Goal: Communication & Community: Answer question/provide support

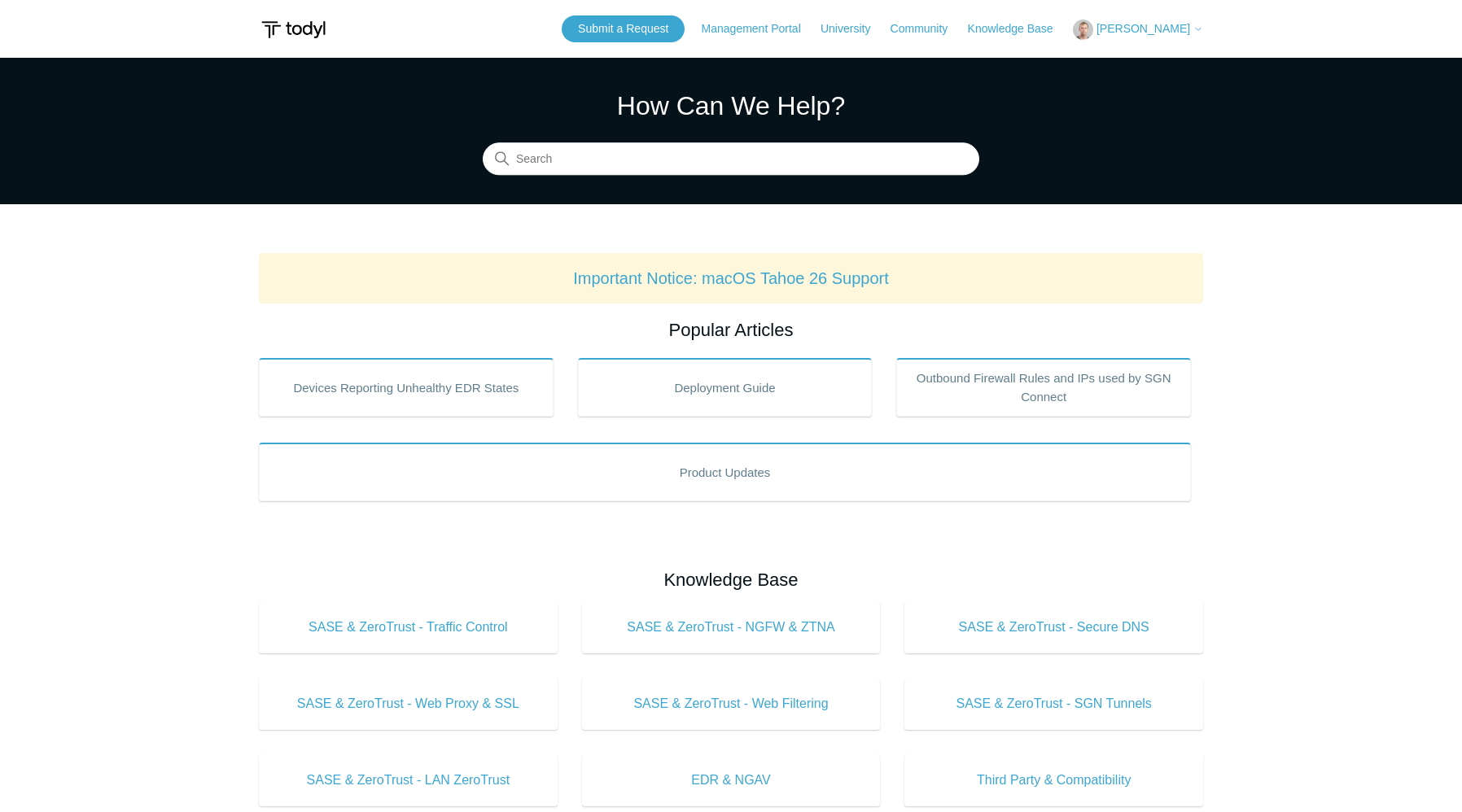
click at [1185, 31] on span "[PERSON_NAME]" at bounding box center [1143, 28] width 94 height 13
click at [1172, 63] on link "My Support Requests" at bounding box center [1152, 63] width 158 height 29
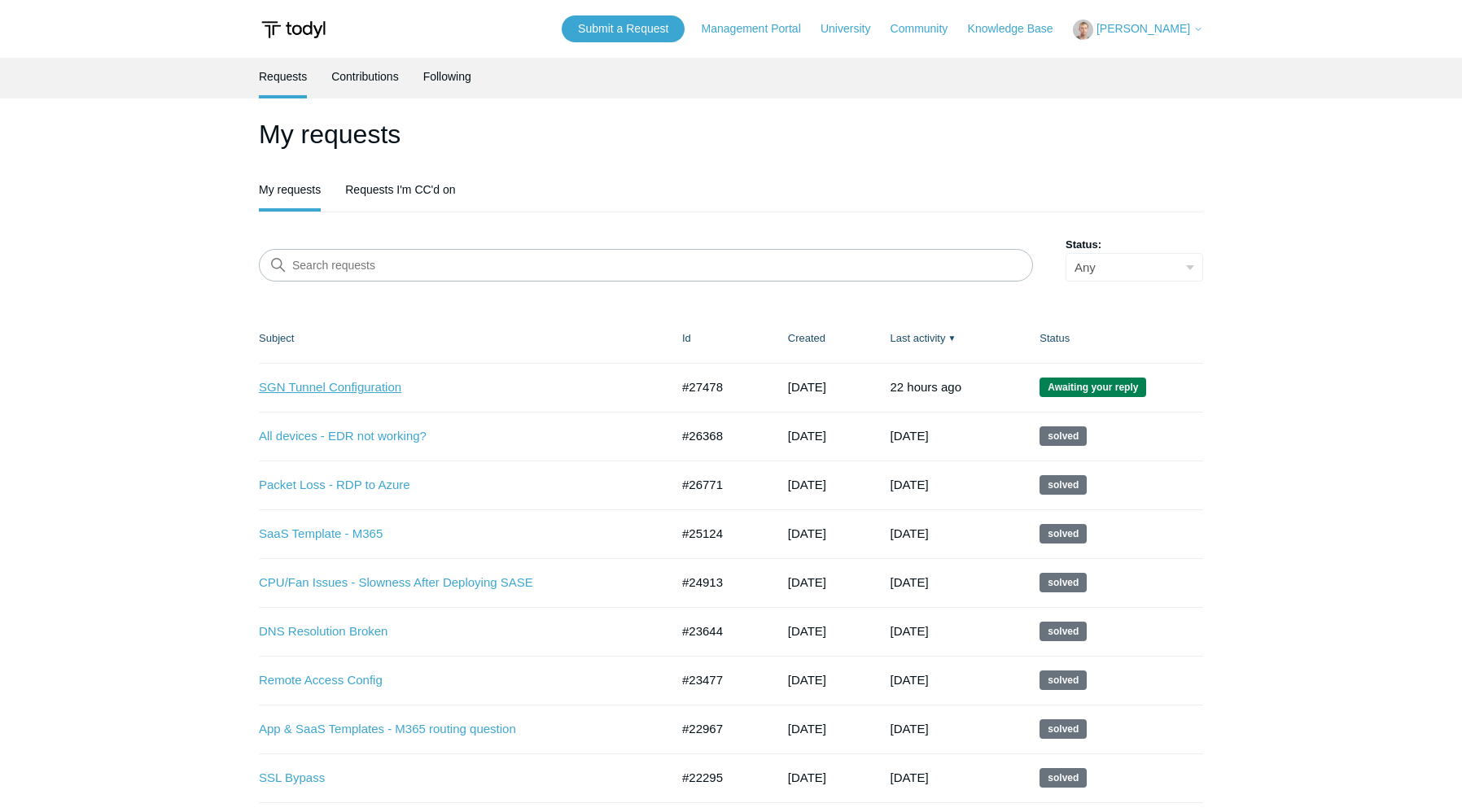
click at [373, 383] on link "SGN Tunnel Configuration" at bounding box center [452, 388] width 386 height 19
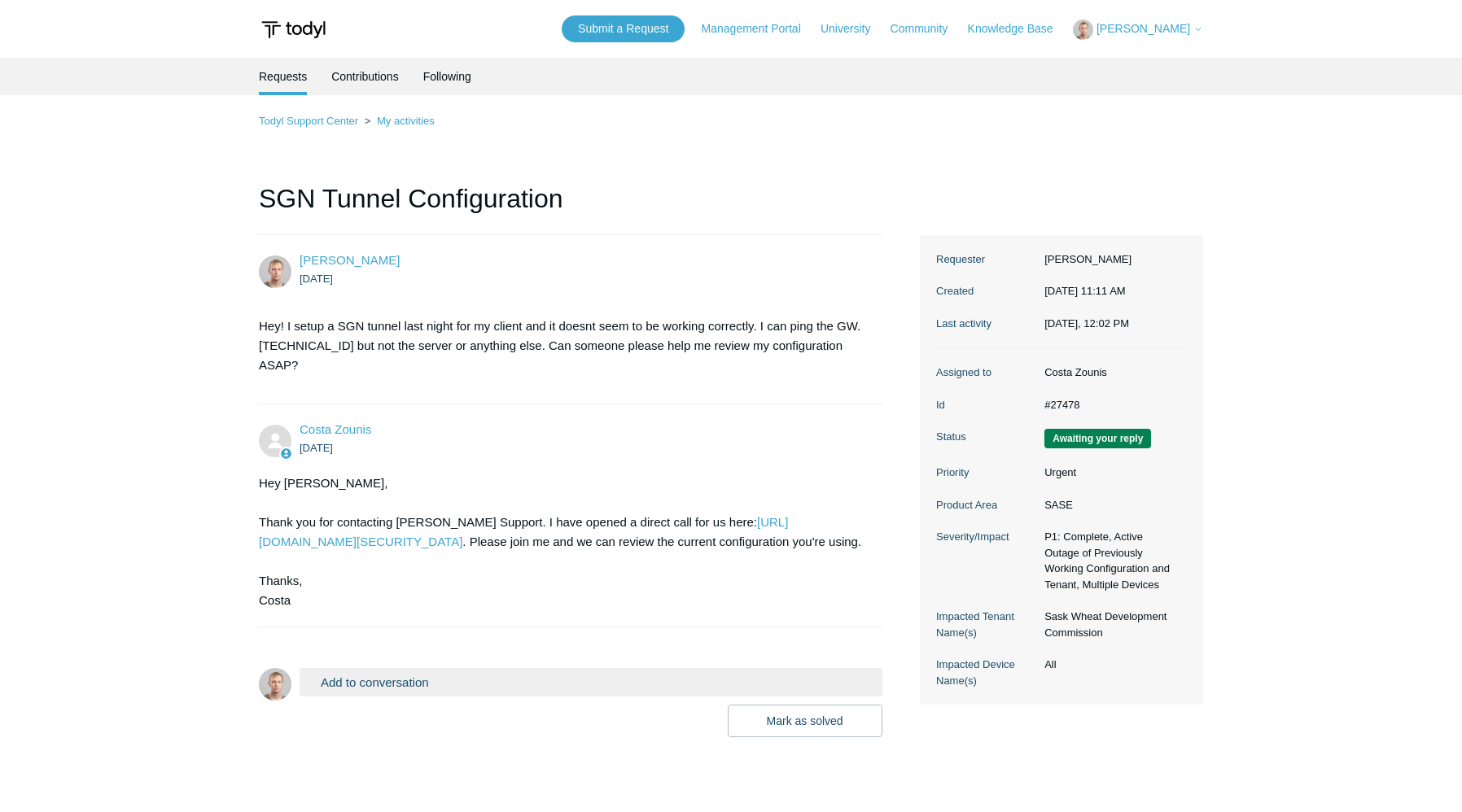
click at [448, 677] on button "Add to conversation" at bounding box center [591, 682] width 583 height 29
click at [411, 123] on link "My activities" at bounding box center [405, 121] width 57 height 12
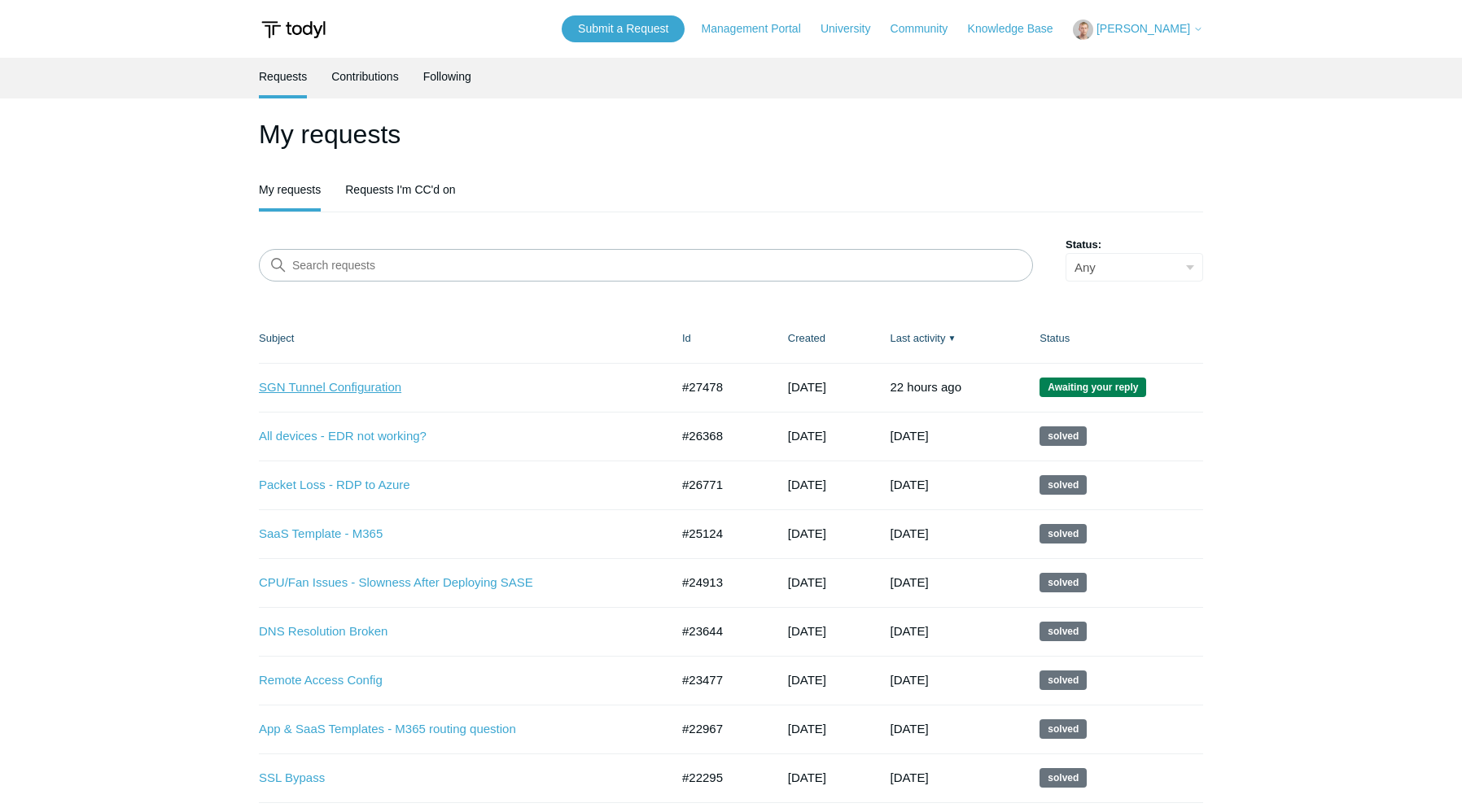
click at [341, 380] on link "SGN Tunnel Configuration" at bounding box center [452, 388] width 386 height 19
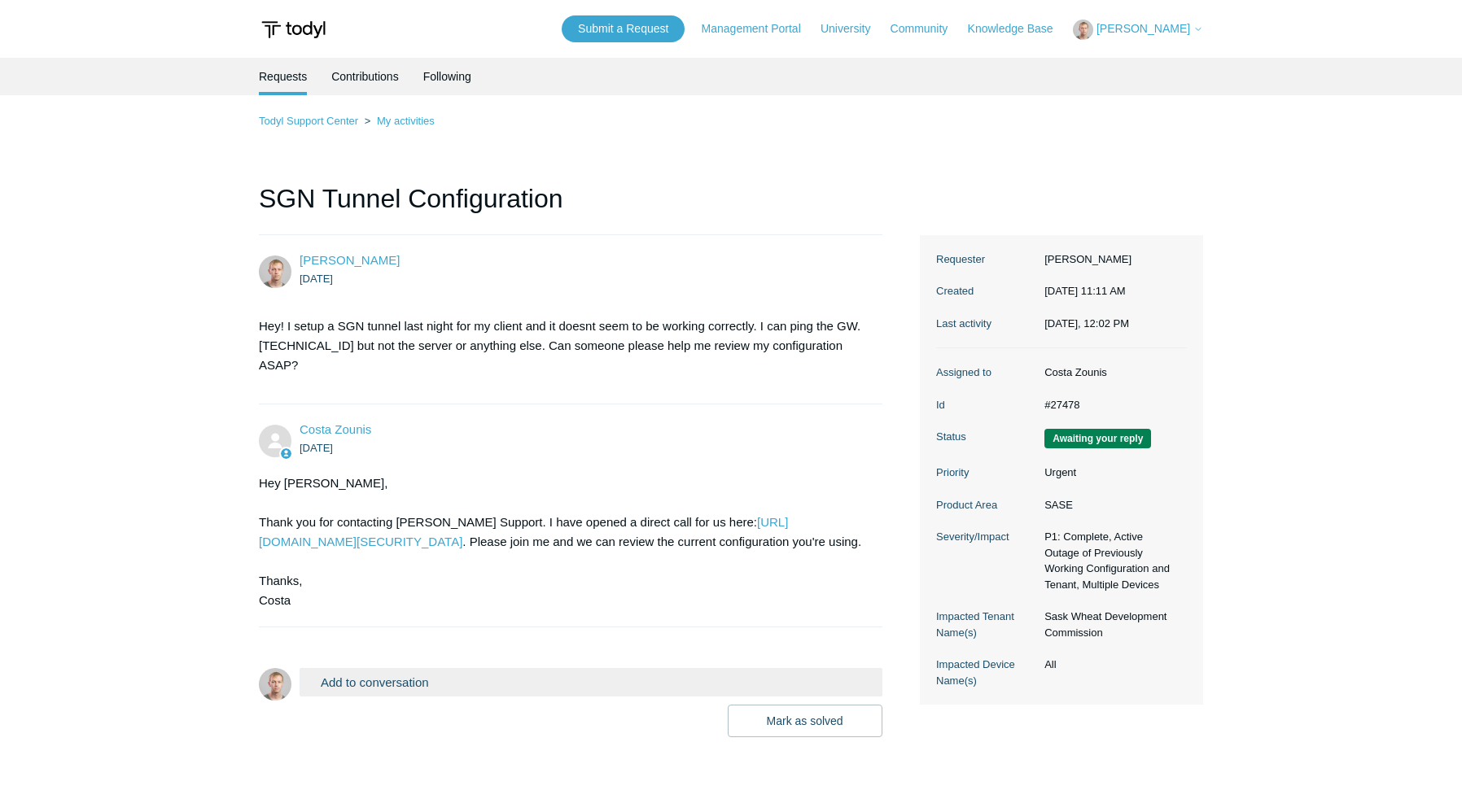
click at [445, 674] on button "Add to conversation" at bounding box center [591, 682] width 583 height 29
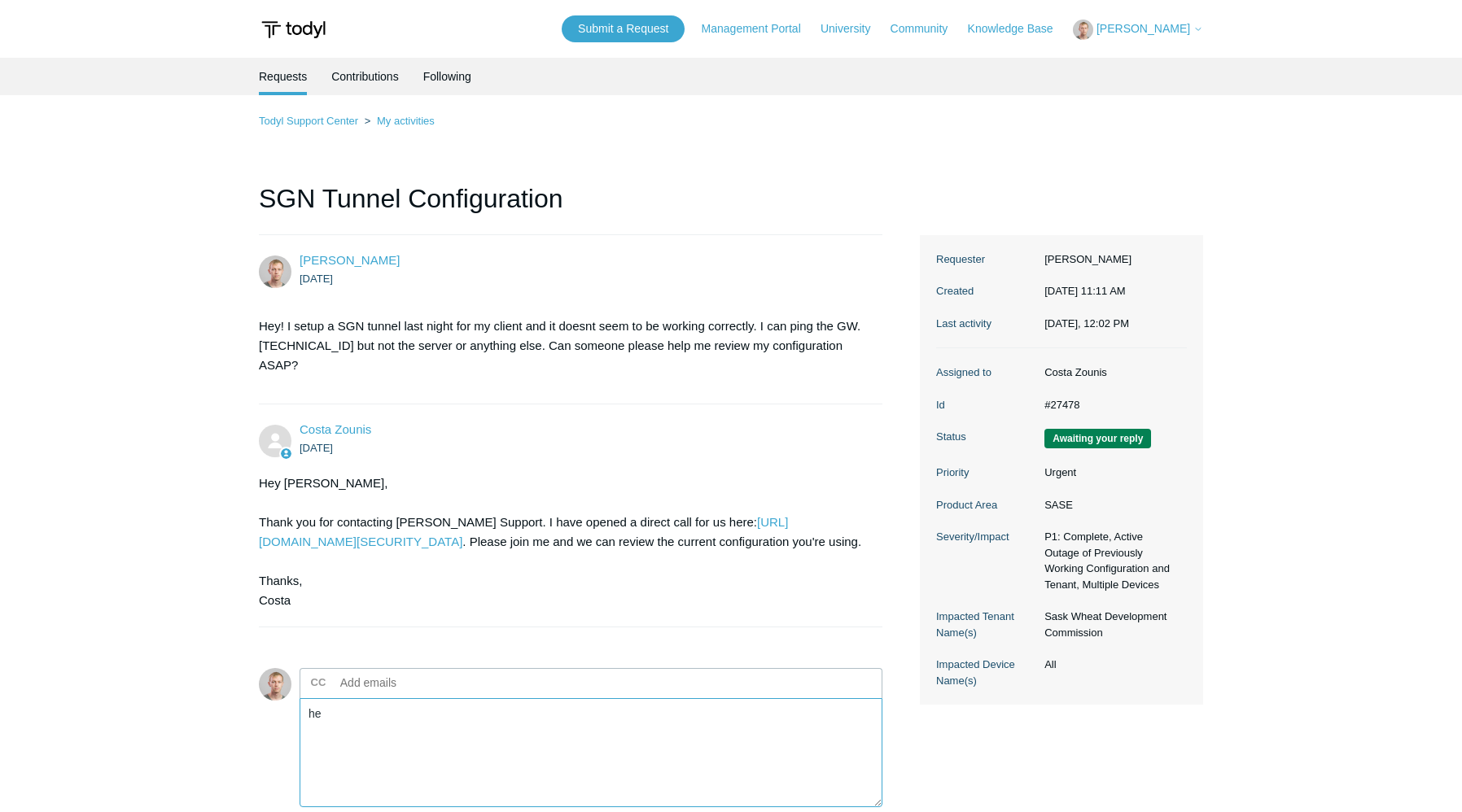
type textarea "h"
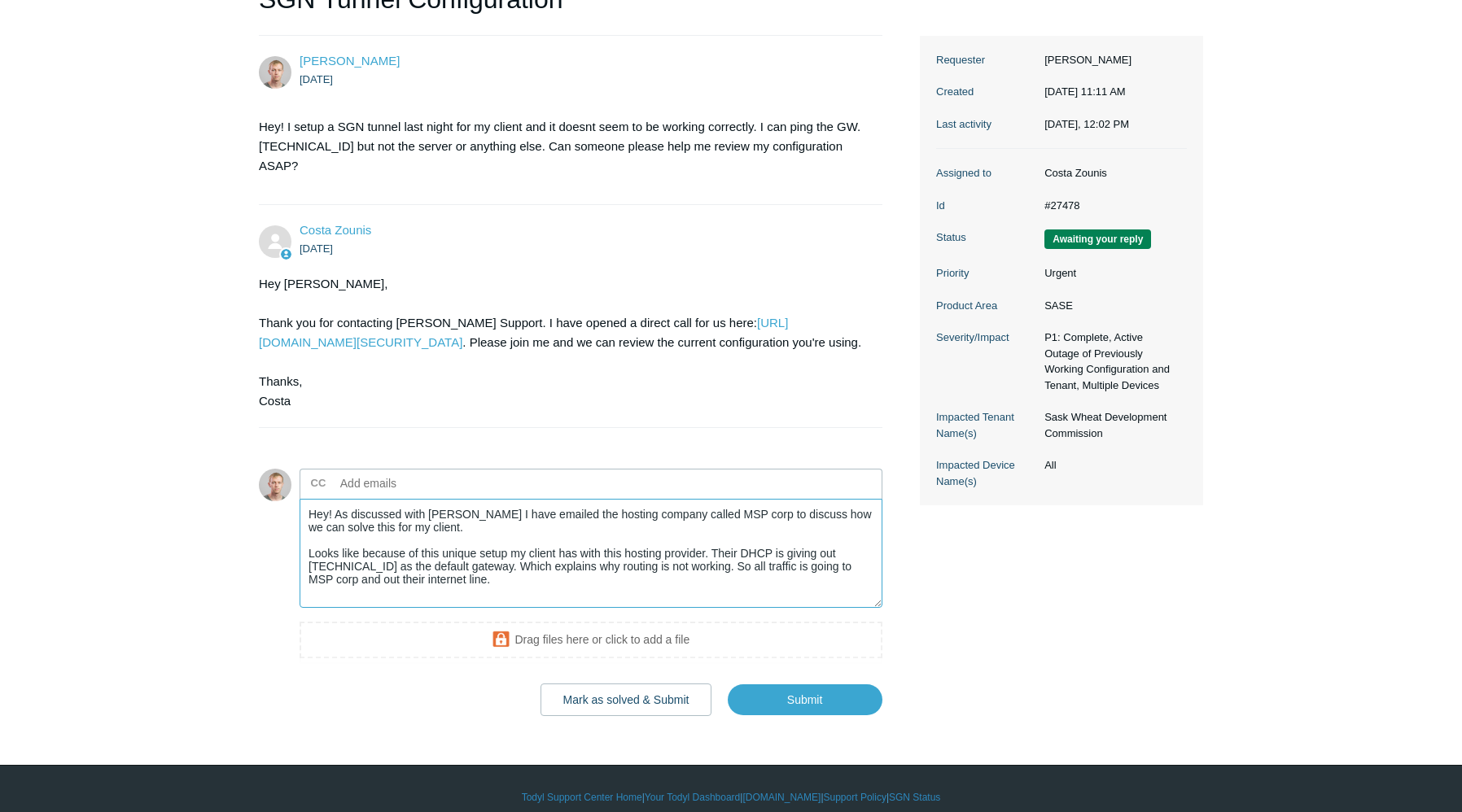
scroll to position [215, 0]
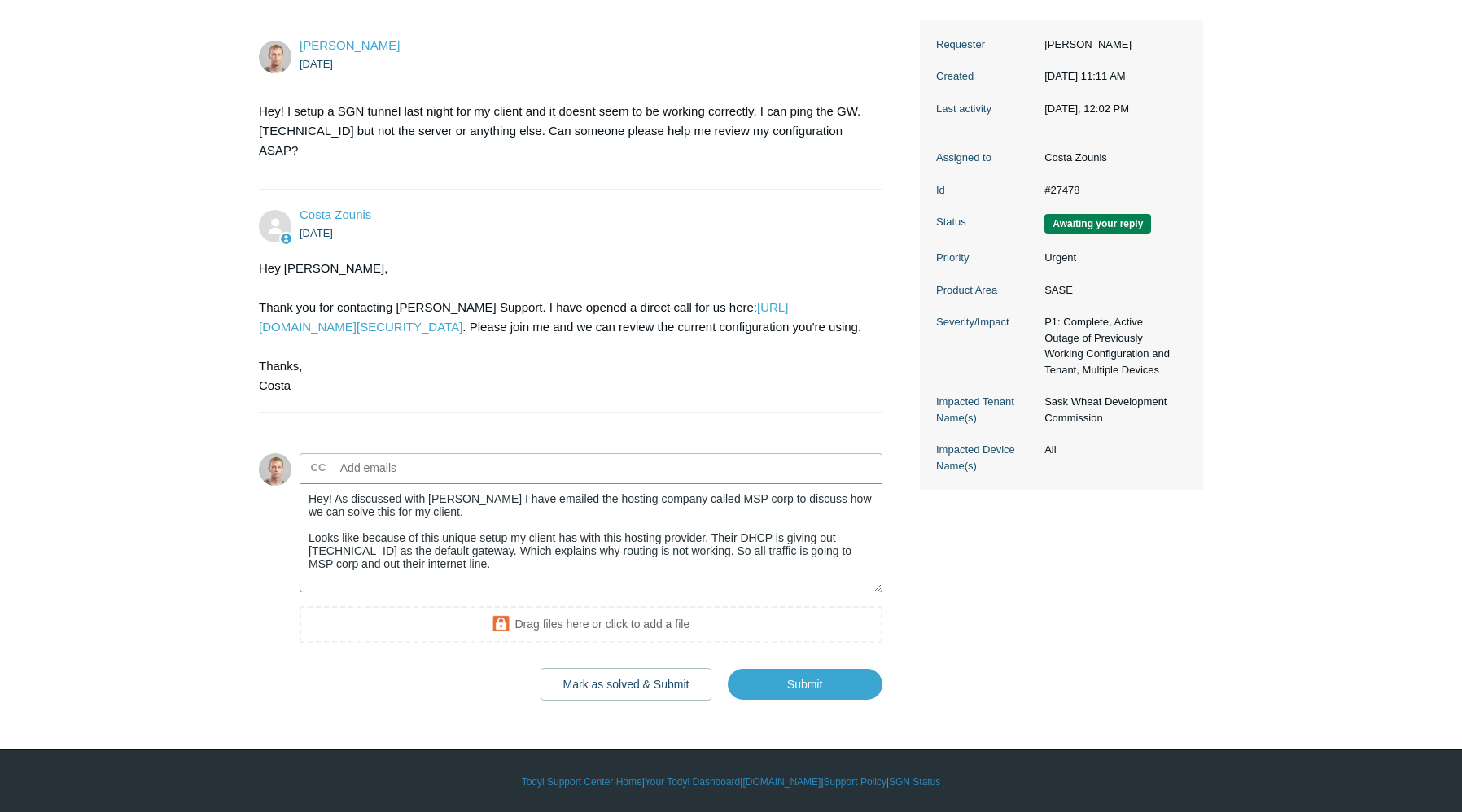
click at [772, 536] on textarea "Hey! As discussed with [PERSON_NAME] I have emailed the hosting company called …" at bounding box center [591, 538] width 583 height 110
click at [727, 562] on textarea "Hey! As discussed with [PERSON_NAME] I have emailed the hosting company called …" at bounding box center [591, 538] width 583 height 110
click at [864, 551] on textarea "Hey! As discussed with [PERSON_NAME] I have emailed the hosting company called …" at bounding box center [591, 538] width 583 height 110
drag, startPoint x: 737, startPoint y: 566, endPoint x: 424, endPoint y: 578, distance: 313.2
click at [424, 578] on textarea "Hey! As discussed with [PERSON_NAME] I have emailed the hosting company called …" at bounding box center [591, 538] width 583 height 110
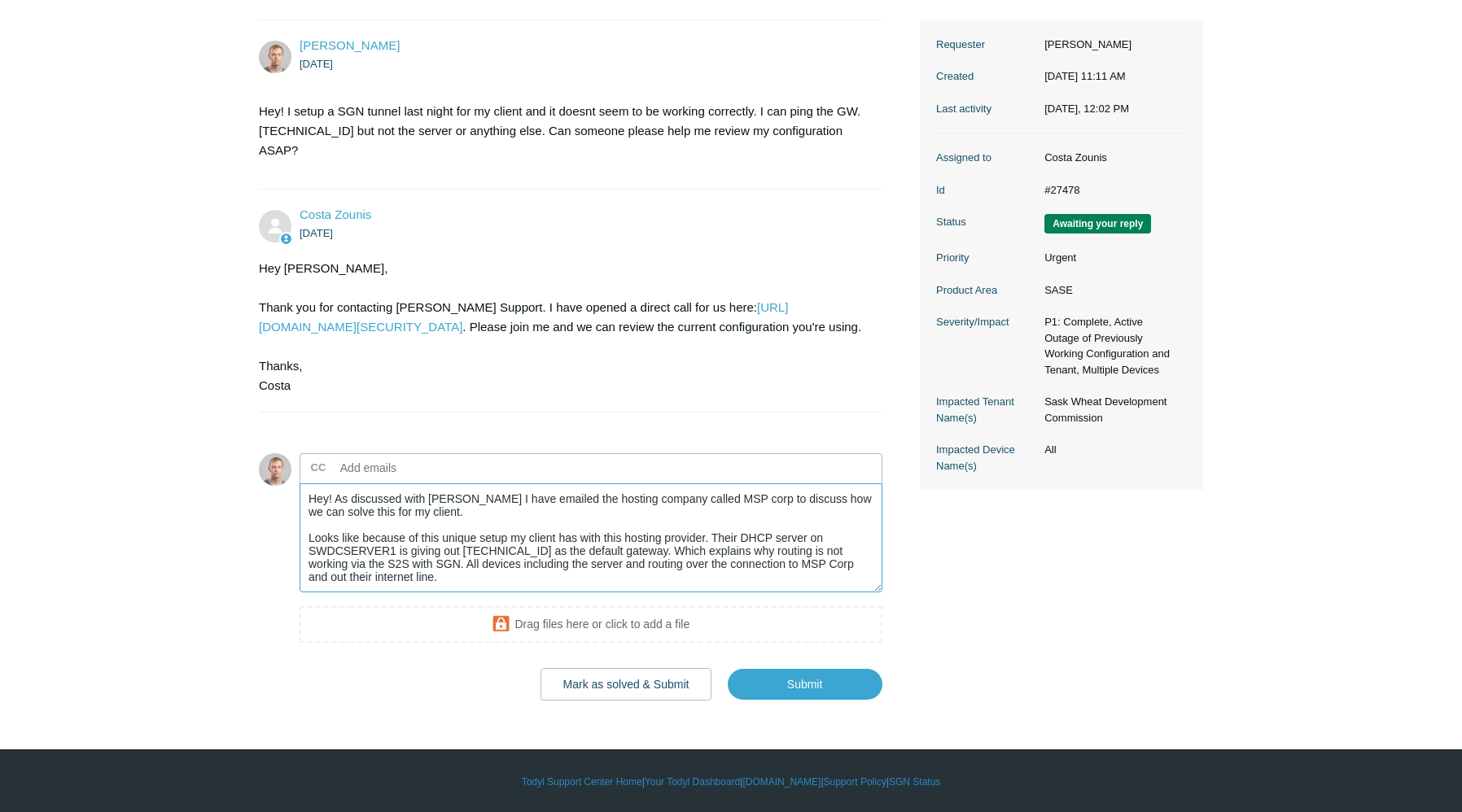
click at [602, 562] on textarea "Hey! As discussed with [PERSON_NAME] I have emailed the hosting company called …" at bounding box center [591, 538] width 583 height 110
click at [554, 581] on textarea "Hey! As discussed with [PERSON_NAME] I have emailed the hosting company called …" at bounding box center [591, 538] width 583 height 110
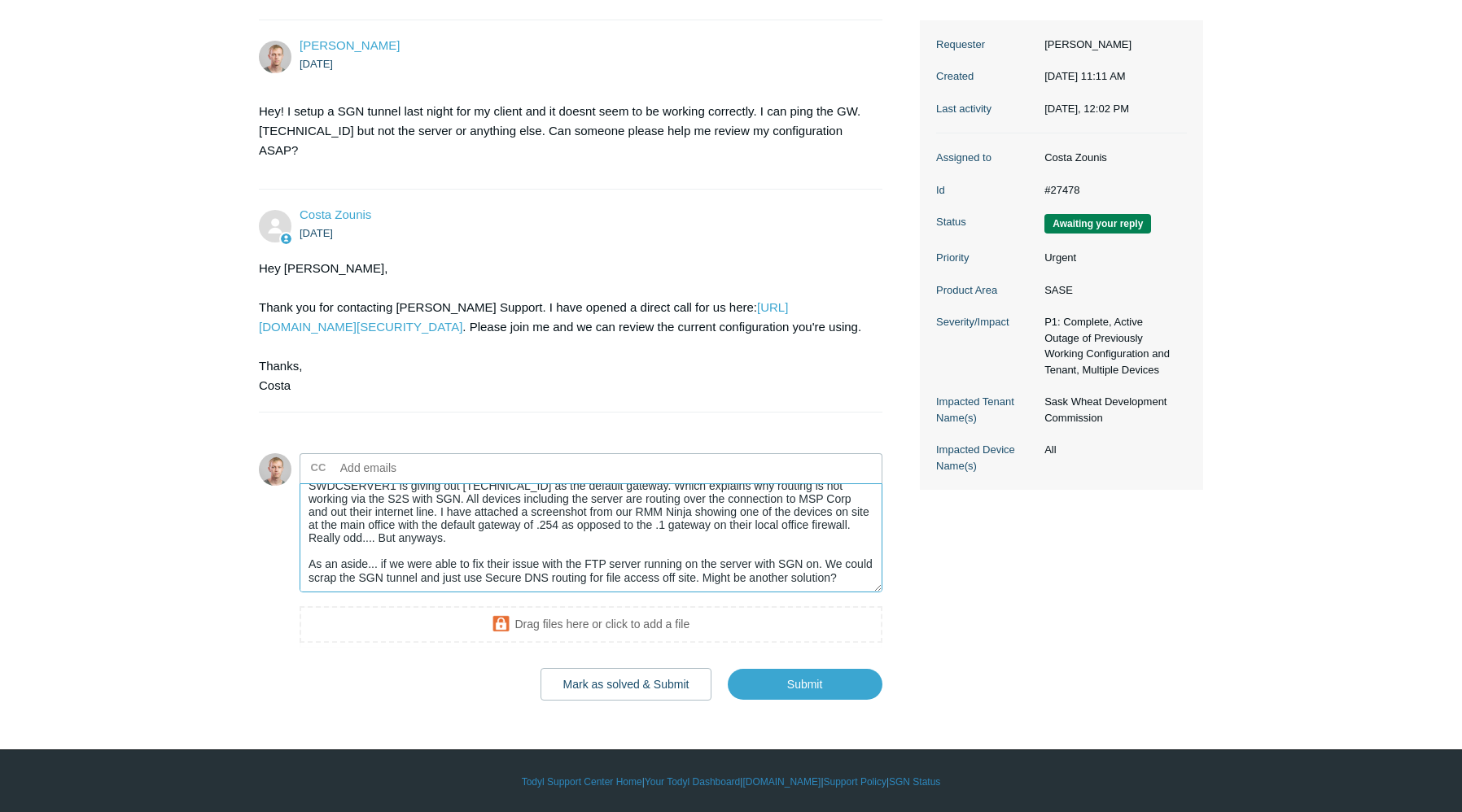
scroll to position [78, 0]
type textarea "Hey! As discussed with [PERSON_NAME] I have emailed the hosting company called …"
click at [784, 682] on input "Submit" at bounding box center [805, 684] width 155 height 32
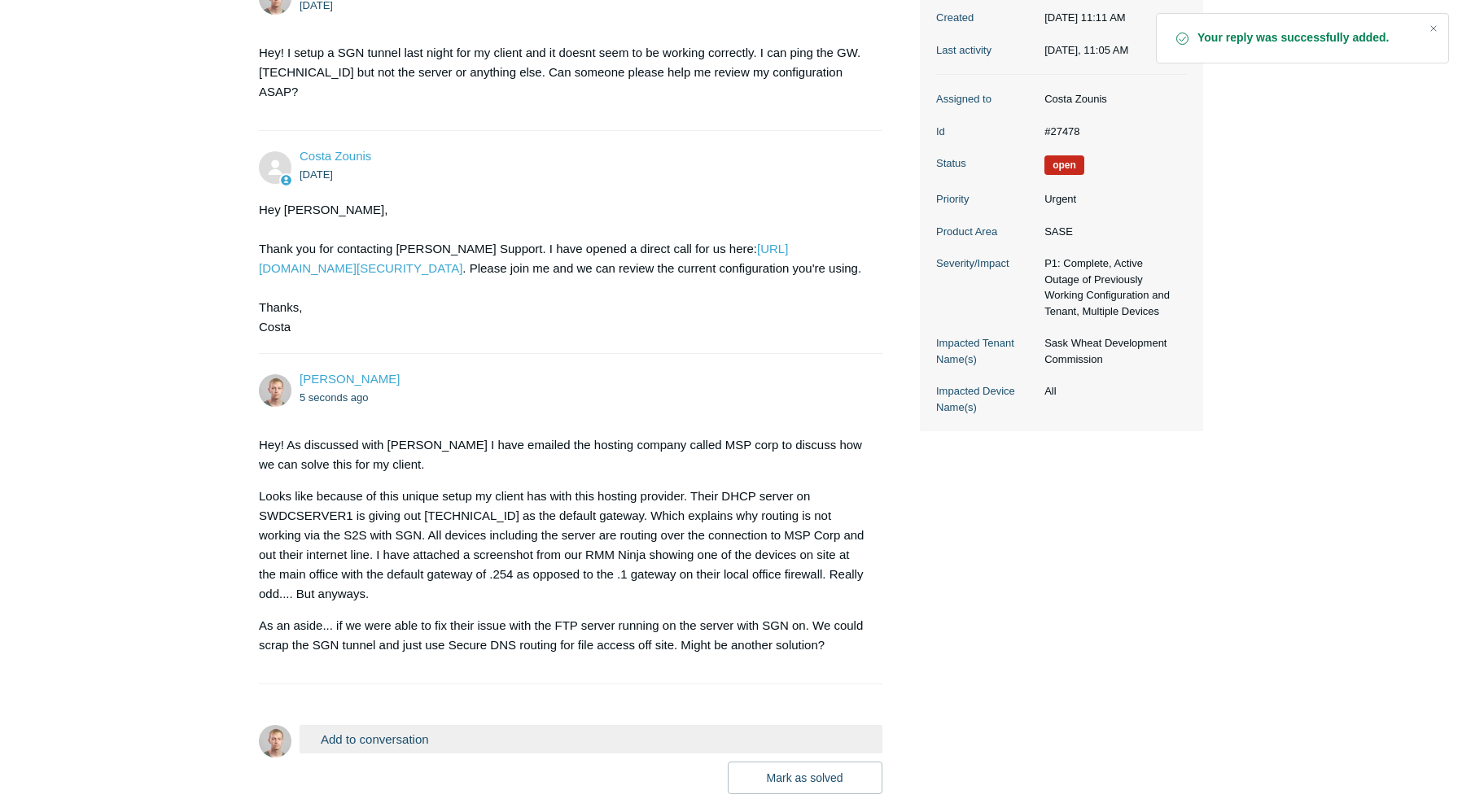
scroll to position [367, 0]
